Goal: Task Accomplishment & Management: Manage account settings

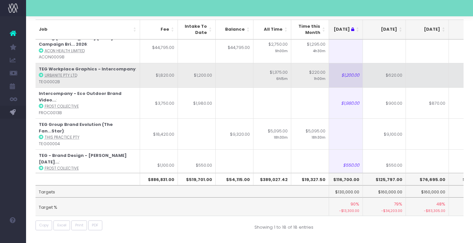
scroll to position [300, 95]
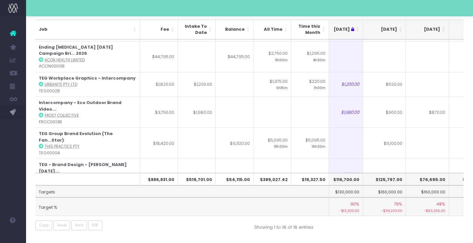
click at [113, 192] on strong "TEG - Additional scope branding wo... 2025" at bounding box center [83, 198] width 89 height 13
click at [118, 192] on strong "TEG - Additional scope branding wo... 2025" at bounding box center [83, 198] width 89 height 13
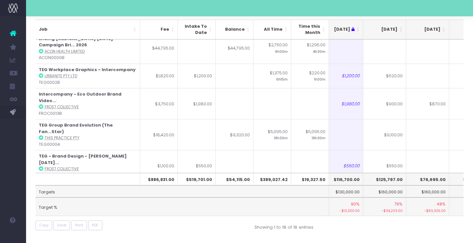
scroll to position [309, 95]
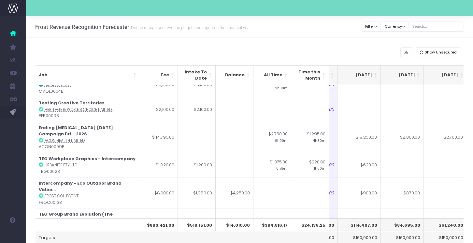
scroll to position [0, 121]
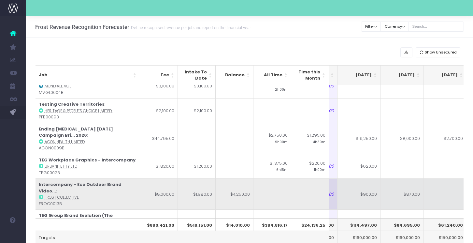
click at [367, 178] on td "$900.00" at bounding box center [359, 193] width 43 height 31
click at [408, 184] on td "$870.00" at bounding box center [402, 193] width 43 height 31
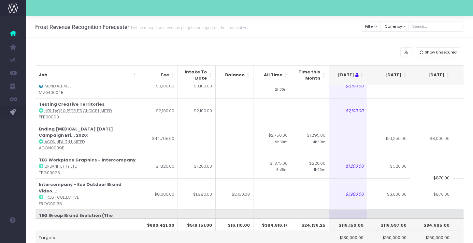
scroll to position [0, 94]
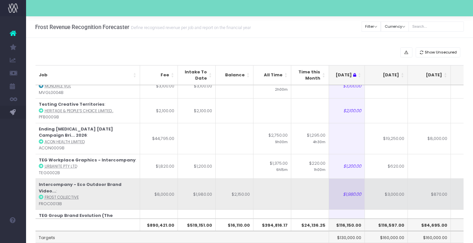
click at [394, 178] on td "$3,000.00" at bounding box center [386, 193] width 43 height 31
click at [438, 178] on td "$870.00" at bounding box center [429, 193] width 43 height 31
type input "2"
click at [394, 178] on td "$3,000.00" at bounding box center [386, 193] width 43 height 31
type input "3100"
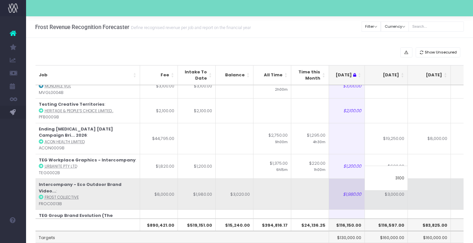
click at [431, 184] on td at bounding box center [429, 193] width 43 height 31
click at [427, 179] on td at bounding box center [429, 193] width 43 height 31
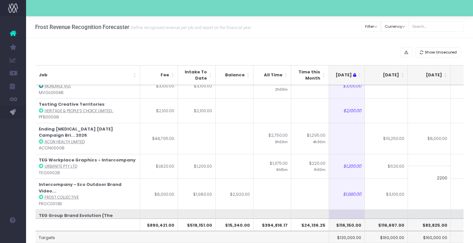
type input "2200"
click at [426, 209] on td at bounding box center [429, 224] width 43 height 31
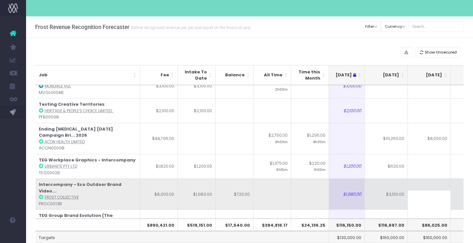
click at [398, 178] on td "$3,100.00" at bounding box center [386, 193] width 43 height 31
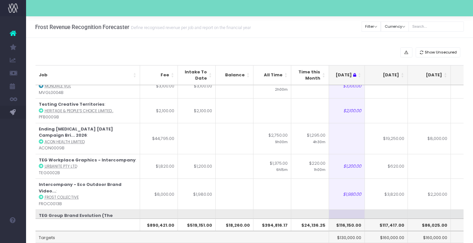
click at [394, 209] on td "$9,100.00" at bounding box center [386, 224] width 43 height 31
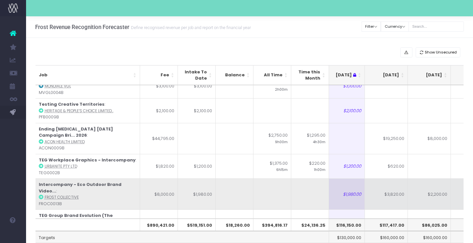
click at [432, 178] on td "$2,200.00" at bounding box center [429, 193] width 43 height 31
type input "$2,200.00"
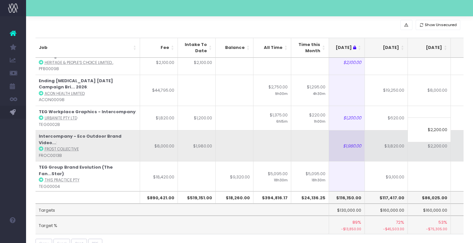
scroll to position [28, 0]
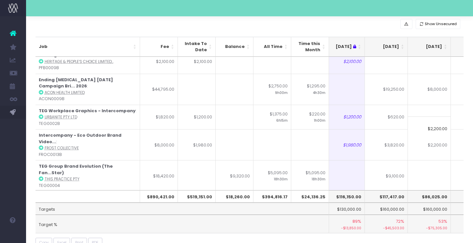
click at [397, 191] on td at bounding box center [386, 206] width 43 height 31
type input "440"
click at [427, 191] on td at bounding box center [429, 206] width 43 height 31
click at [394, 191] on td "$440.00" at bounding box center [386, 206] width 43 height 31
type input "$440.00"
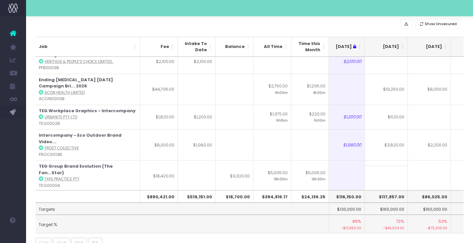
click at [432, 191] on td at bounding box center [429, 206] width 43 height 31
click at [395, 191] on td at bounding box center [386, 206] width 43 height 31
type input "440"
click at [439, 191] on td at bounding box center [429, 206] width 43 height 31
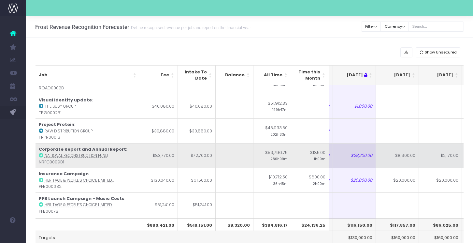
scroll to position [0, 72]
